Goal: Use online tool/utility: Utilize a website feature to perform a specific function

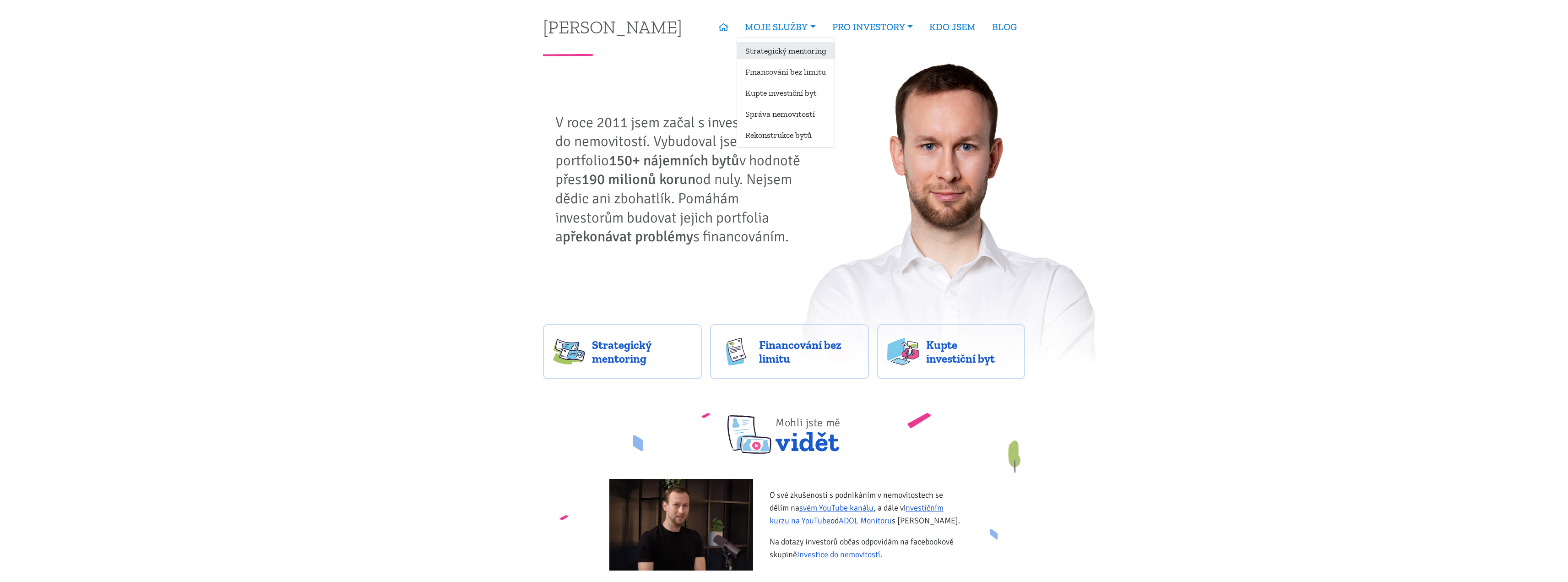
click at [784, 43] on link "Strategický mentoring" at bounding box center [786, 51] width 97 height 17
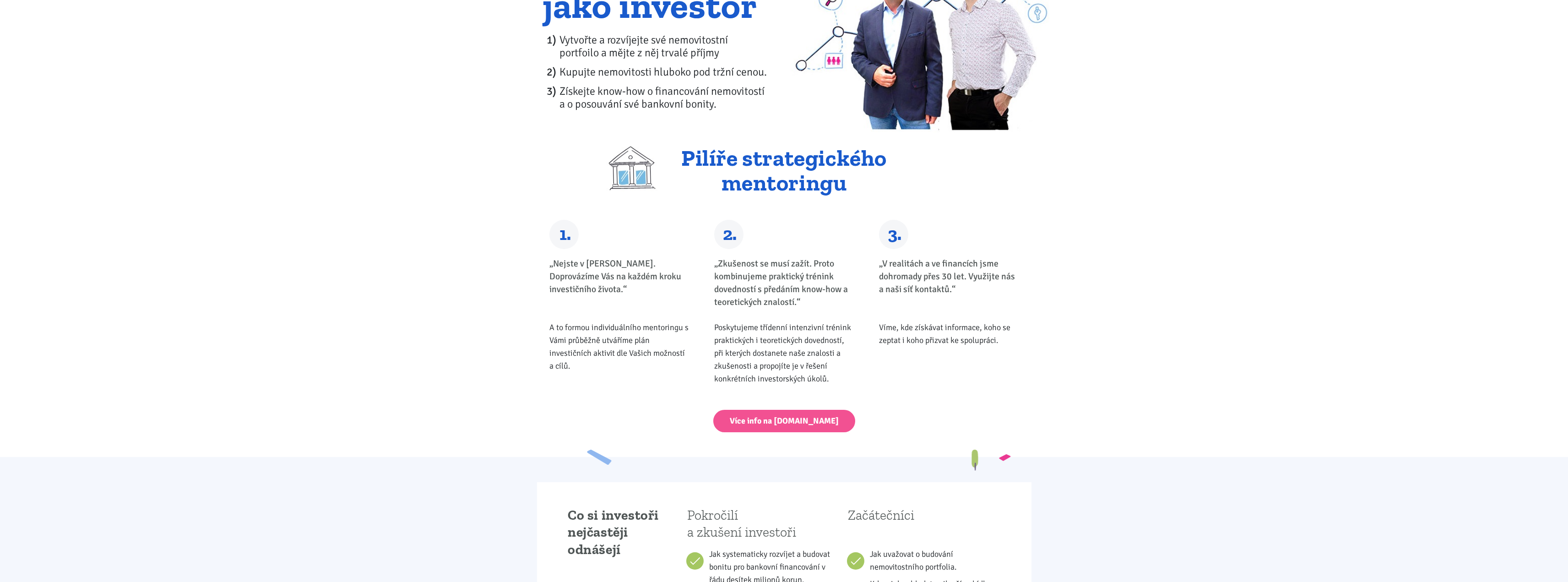
scroll to position [183, 0]
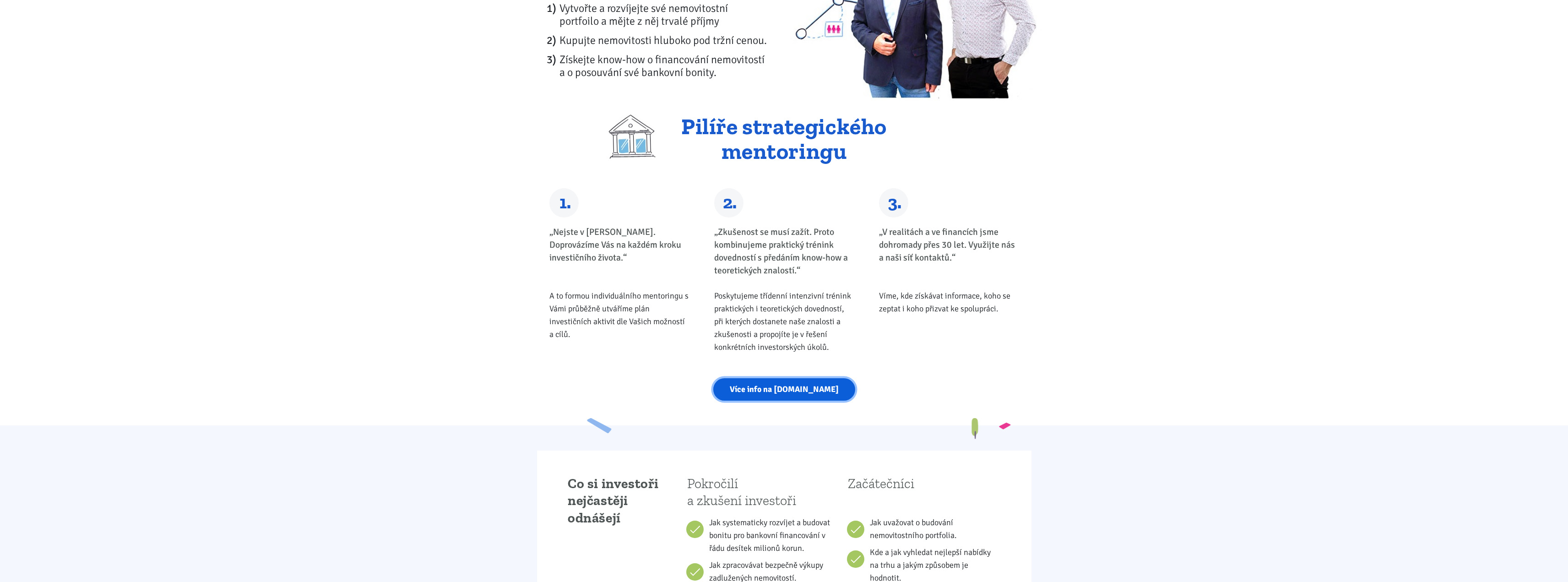
click at [785, 391] on link "Více info na strategickymentoring.cz" at bounding box center [784, 389] width 142 height 23
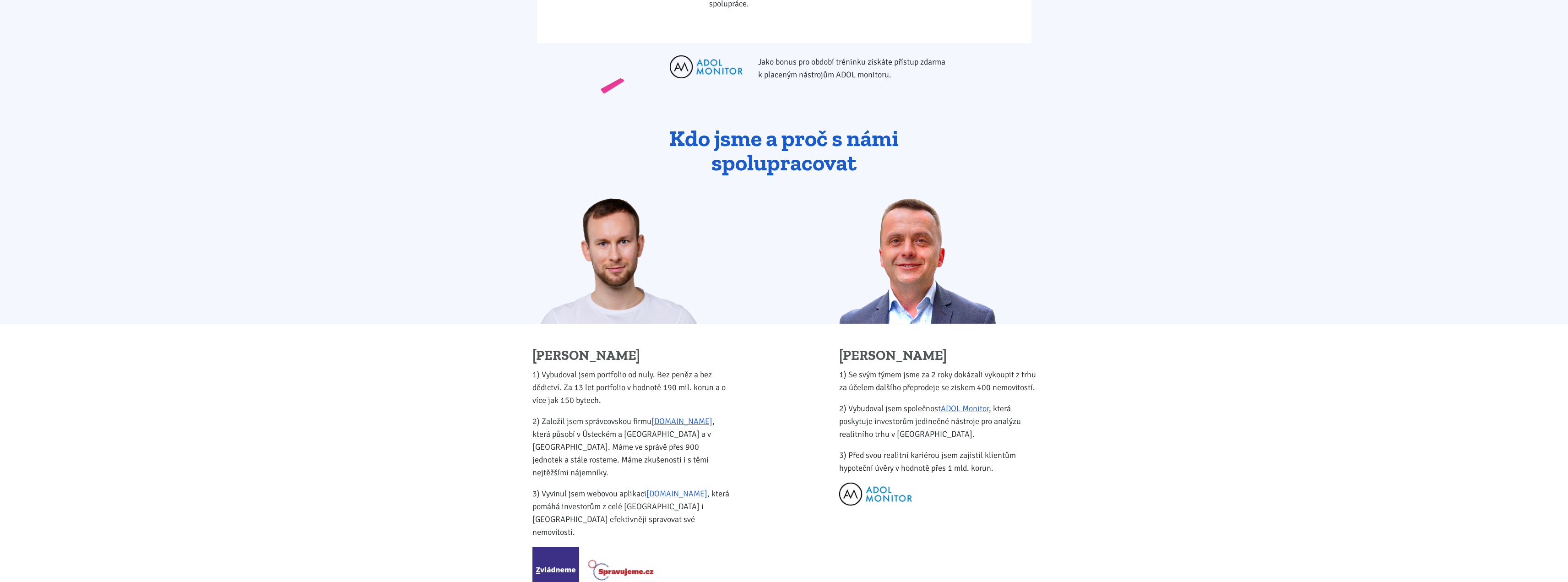
scroll to position [0, 0]
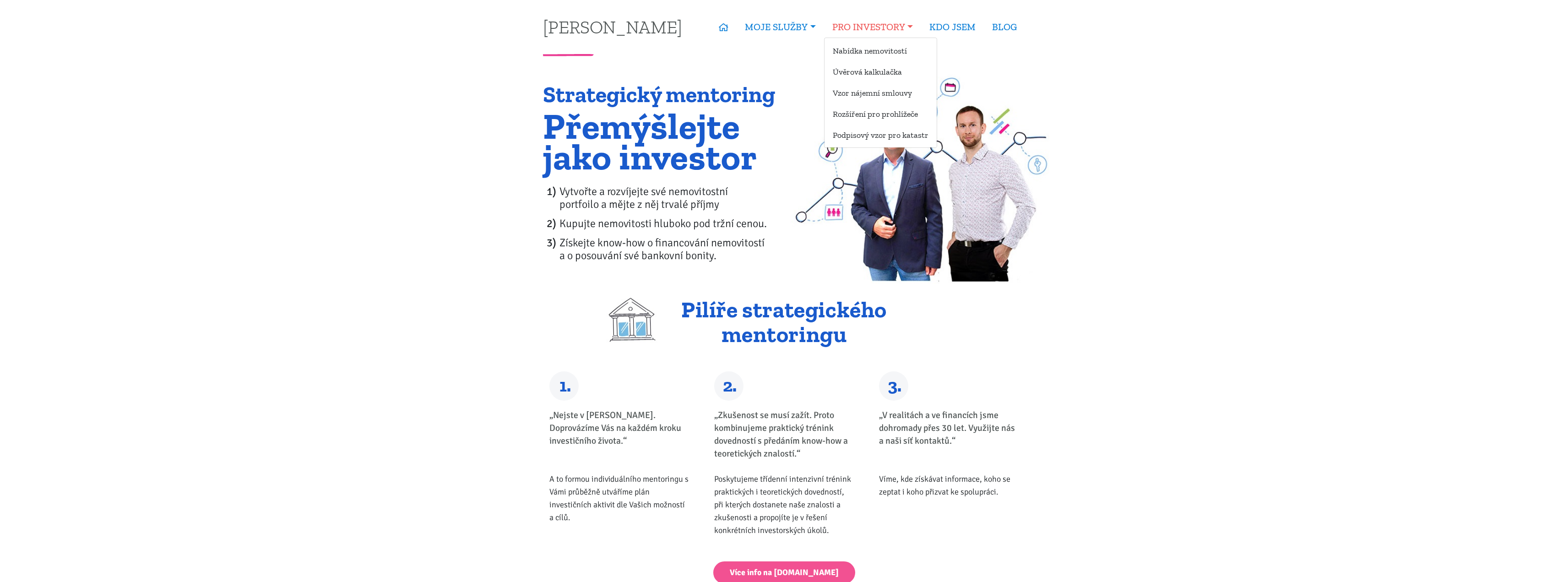
click at [873, 24] on link "PRO INVESTORY" at bounding box center [872, 27] width 97 height 21
click at [875, 70] on link "Úvěrová kalkulačka" at bounding box center [881, 72] width 112 height 17
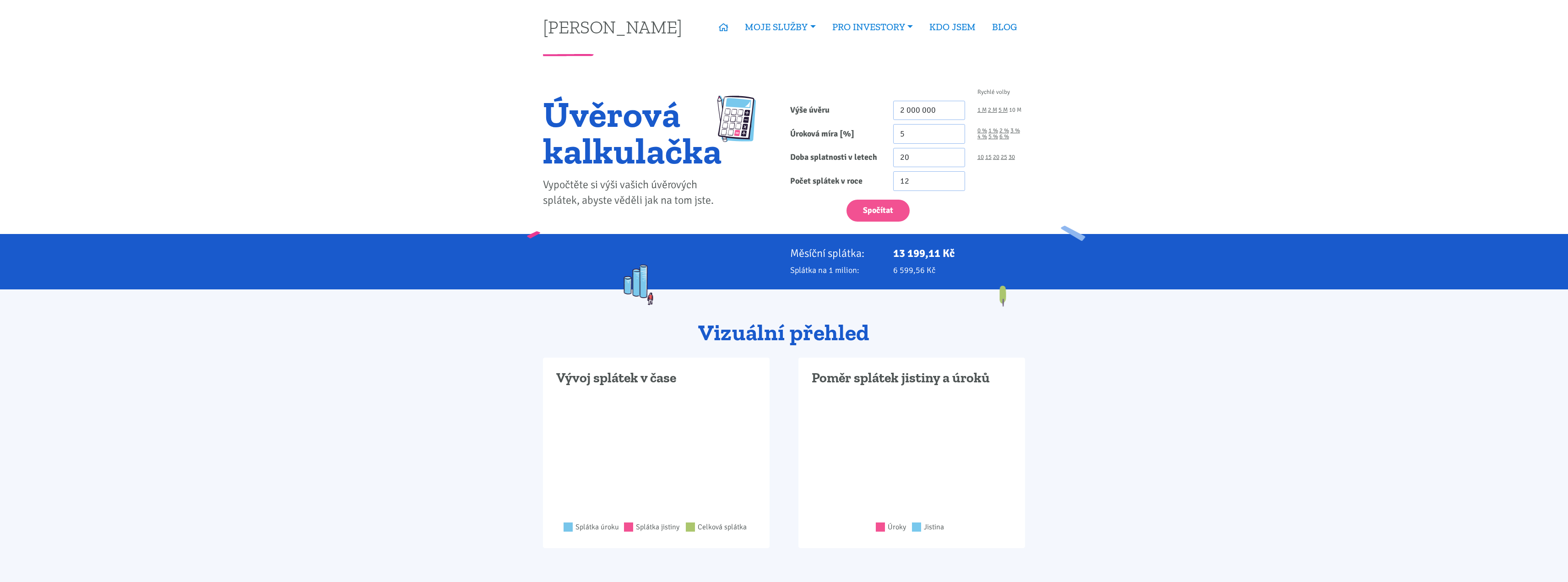
click at [1018, 110] on link "10 M" at bounding box center [1015, 110] width 12 height 6
type input "10 000 000"
click at [994, 136] on link "5 %" at bounding box center [993, 137] width 10 height 6
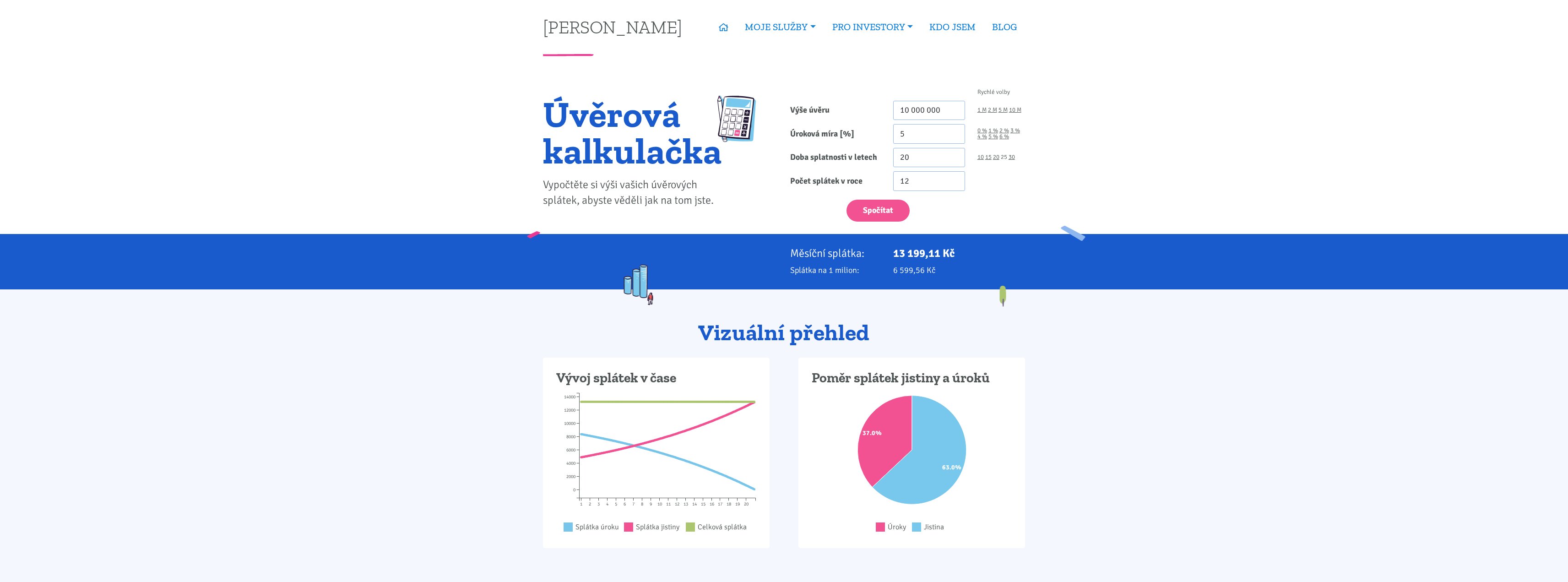
click at [1004, 158] on link "25" at bounding box center [1004, 157] width 7 height 6
type input "25"
click at [897, 207] on button "Spočítat" at bounding box center [878, 211] width 63 height 23
type input "10000000"
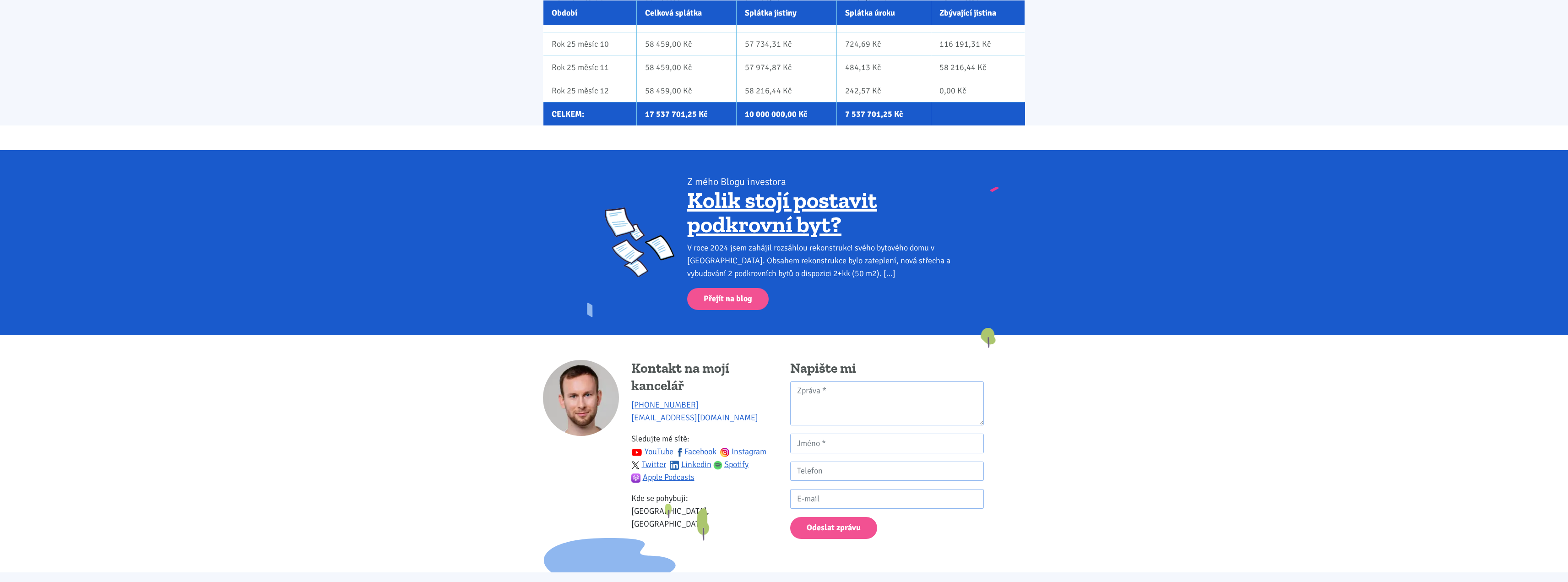
scroll to position [8119, 0]
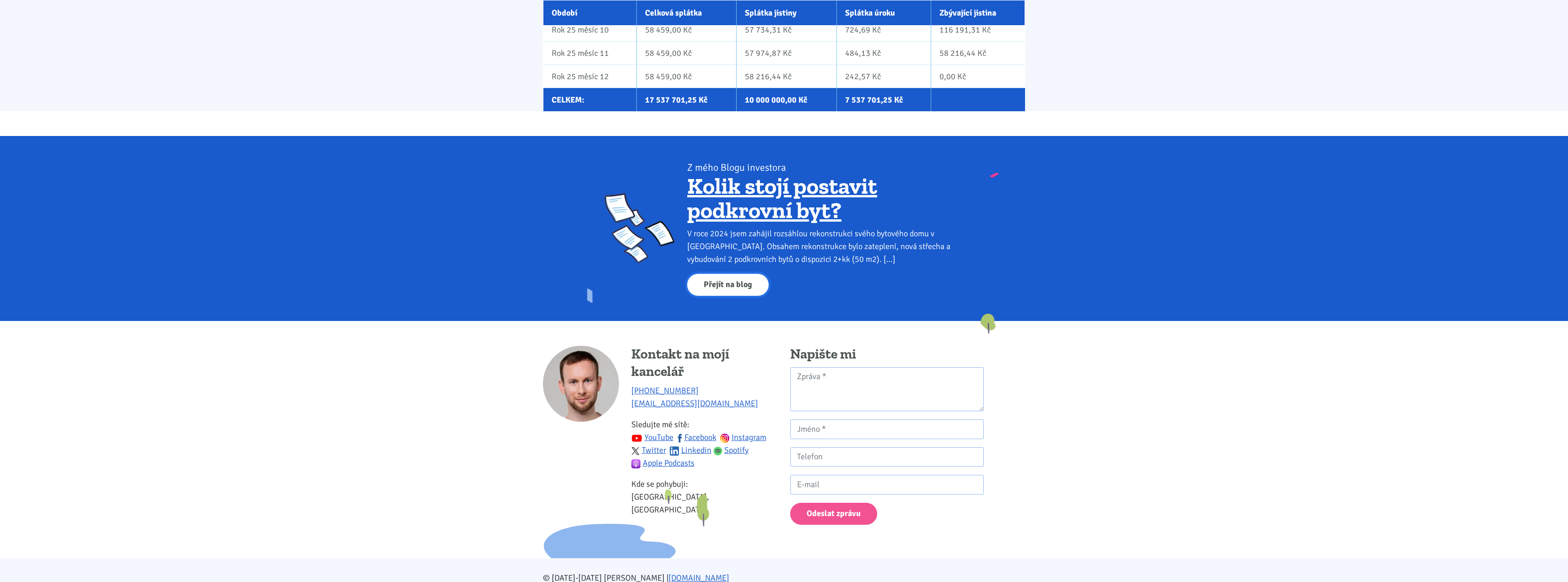
click at [732, 287] on link "Přejít na blog" at bounding box center [728, 285] width 82 height 23
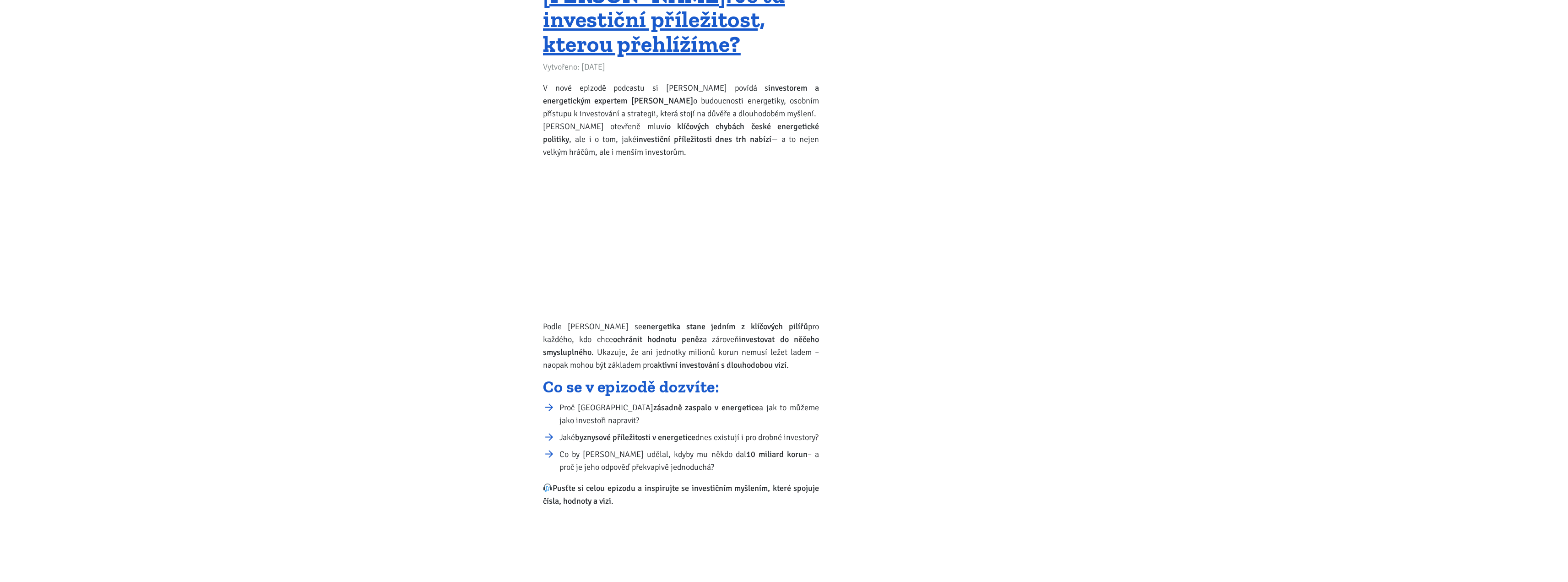
scroll to position [3389, 0]
